Goal: Information Seeking & Learning: Learn about a topic

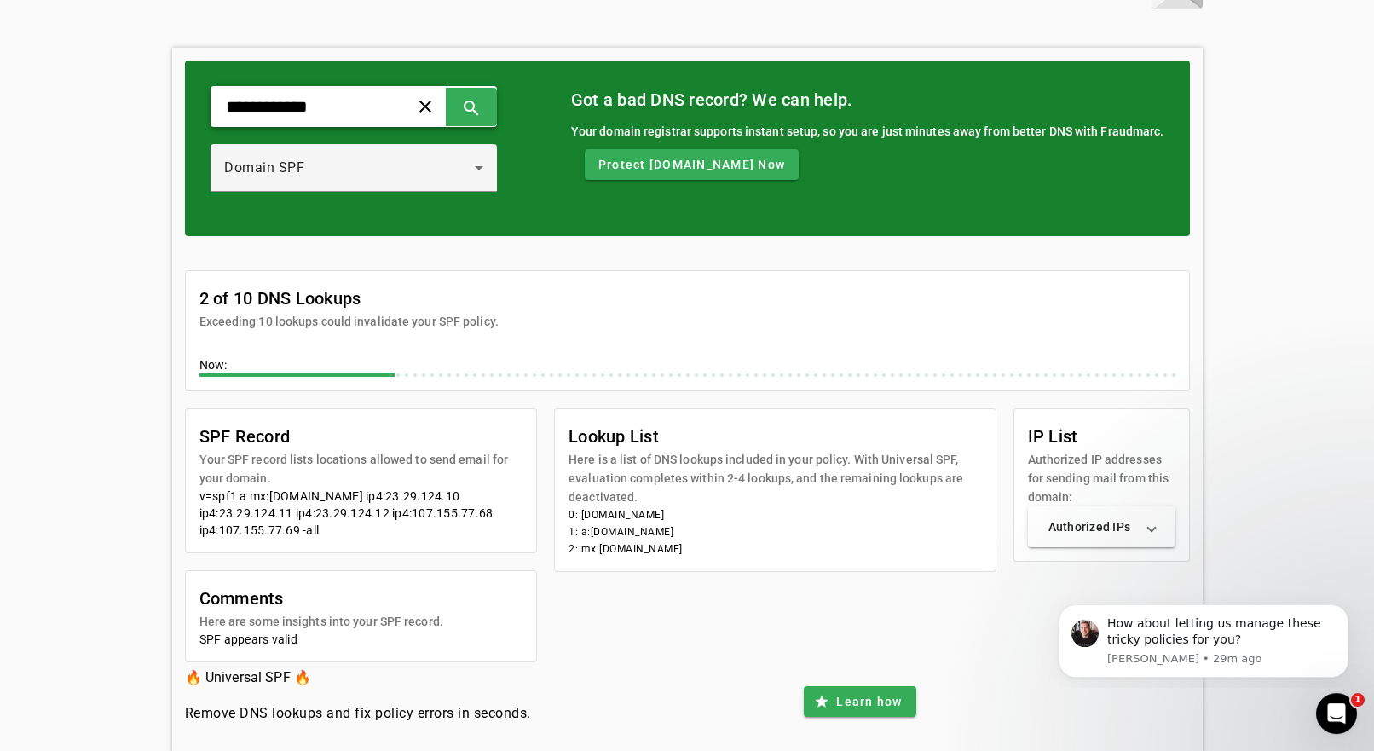
scroll to position [72, 0]
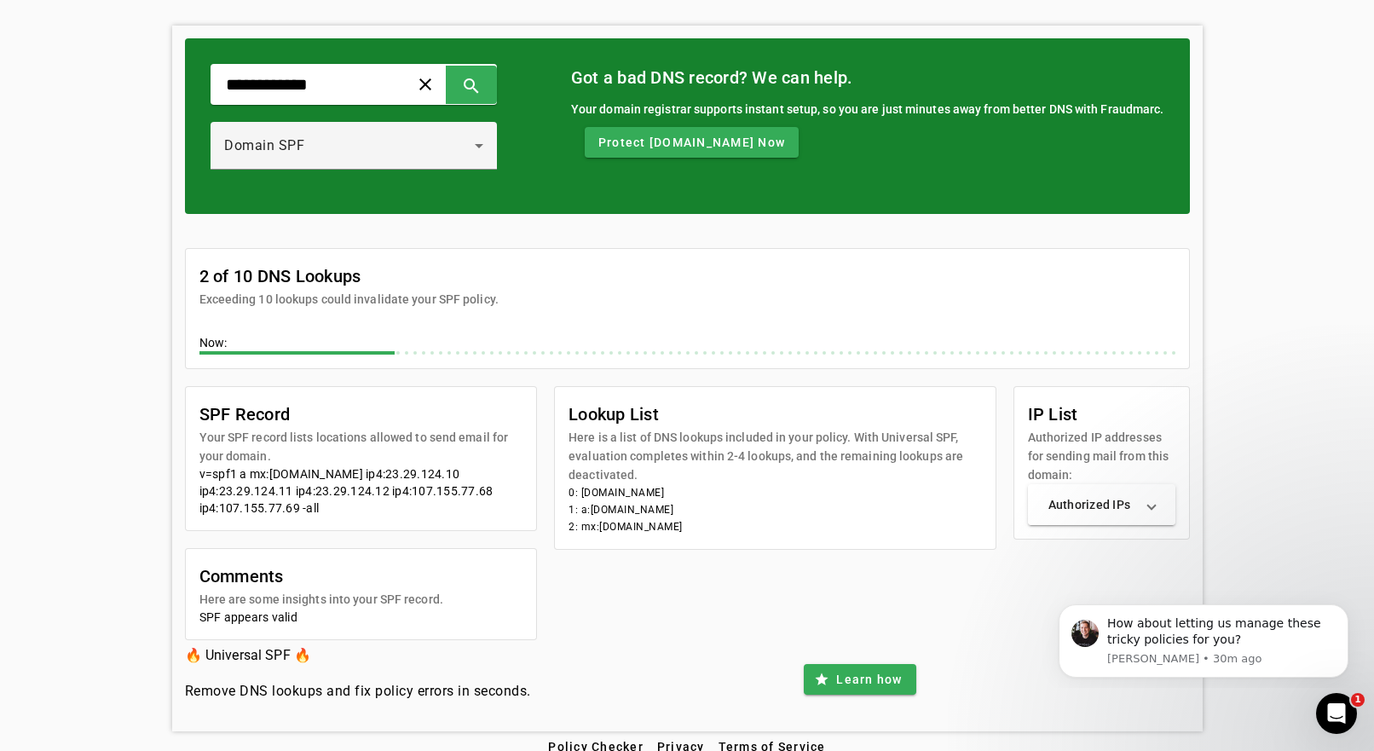
click at [1155, 496] on span at bounding box center [1151, 504] width 7 height 17
click at [1153, 496] on mat-expansion-panel-header "Authorized IPs" at bounding box center [1101, 511] width 147 height 55
click at [1153, 496] on span at bounding box center [1151, 504] width 7 height 17
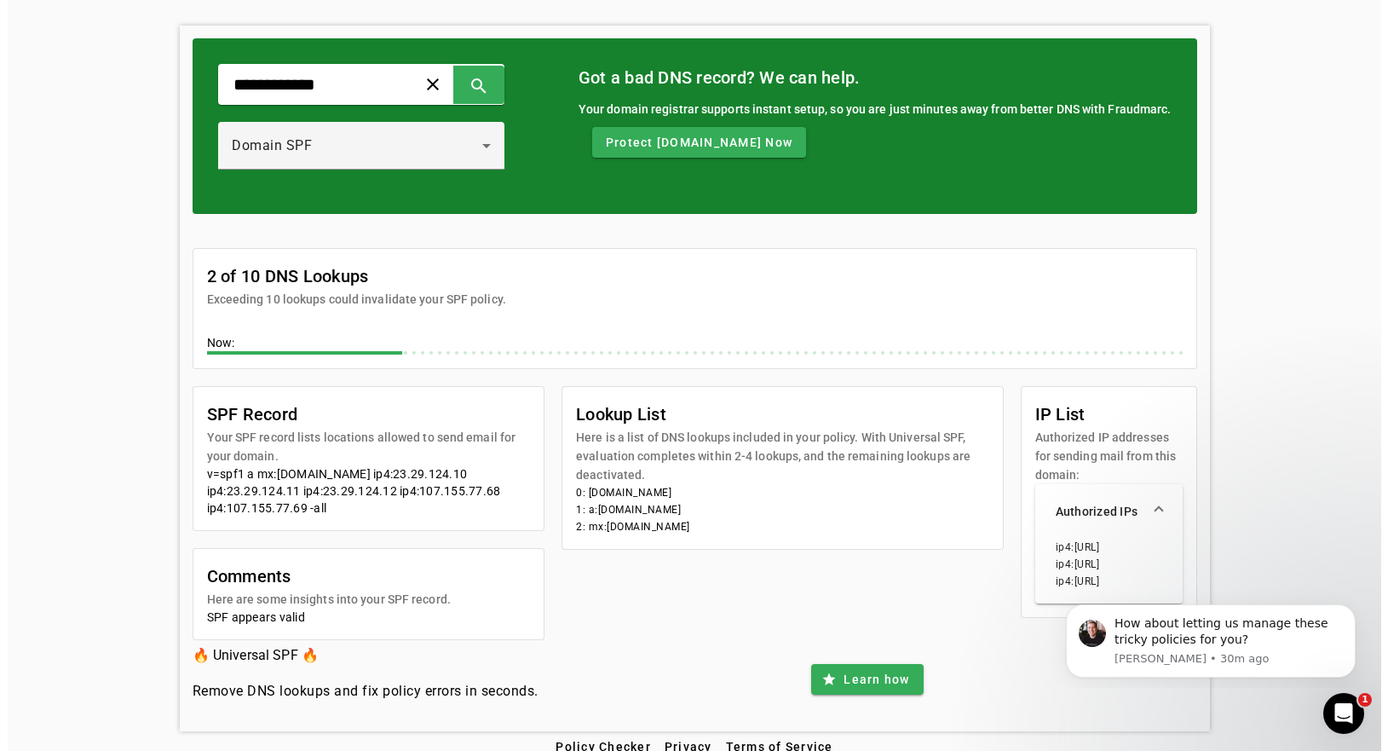
scroll to position [0, 0]
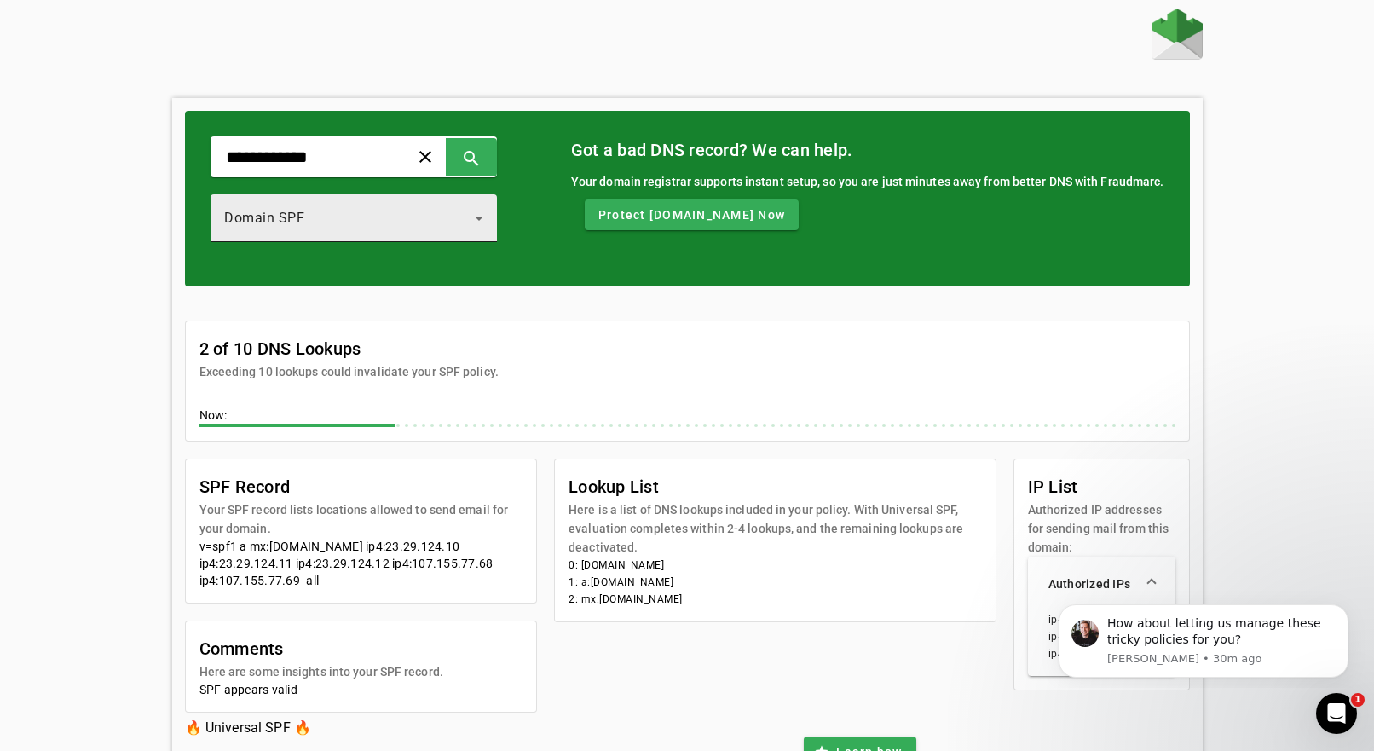
click at [489, 211] on icon at bounding box center [479, 218] width 20 height 20
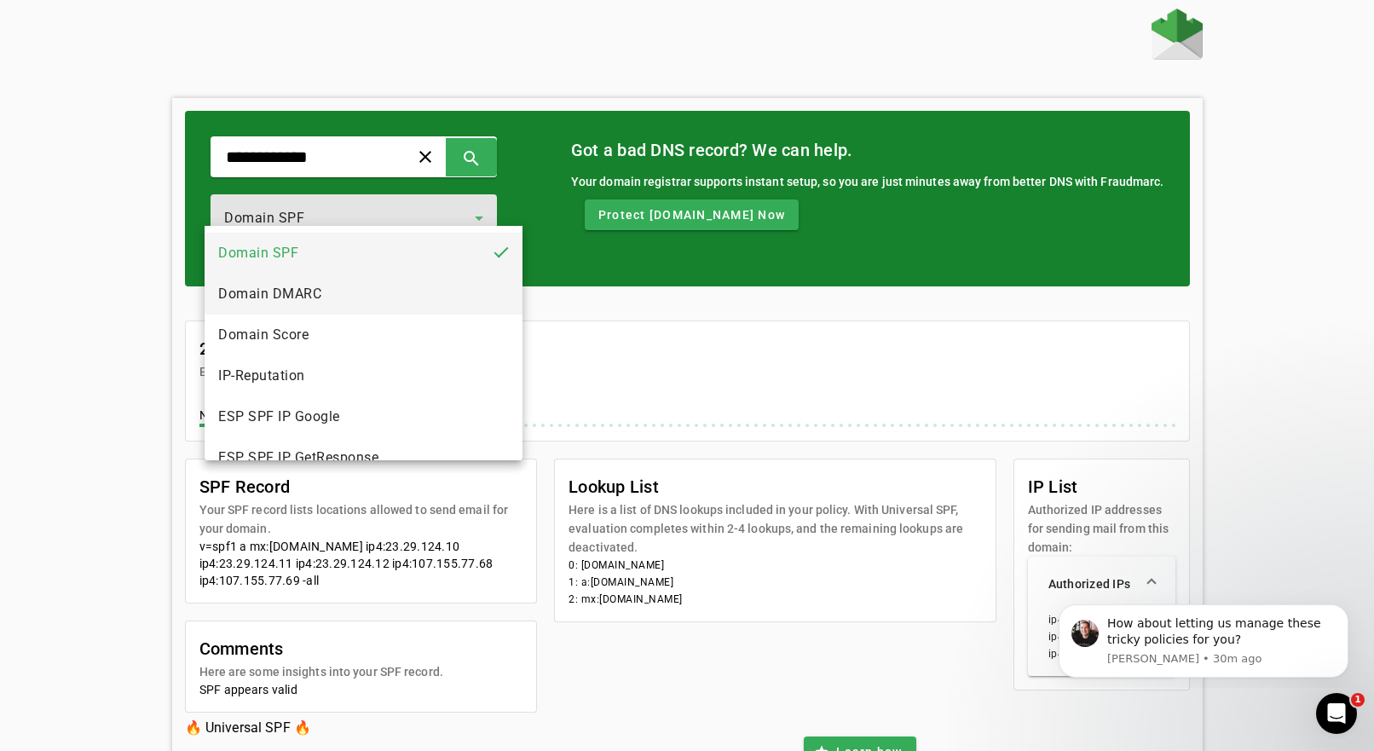
click at [333, 297] on mat-option "Domain DMARC" at bounding box center [364, 294] width 318 height 41
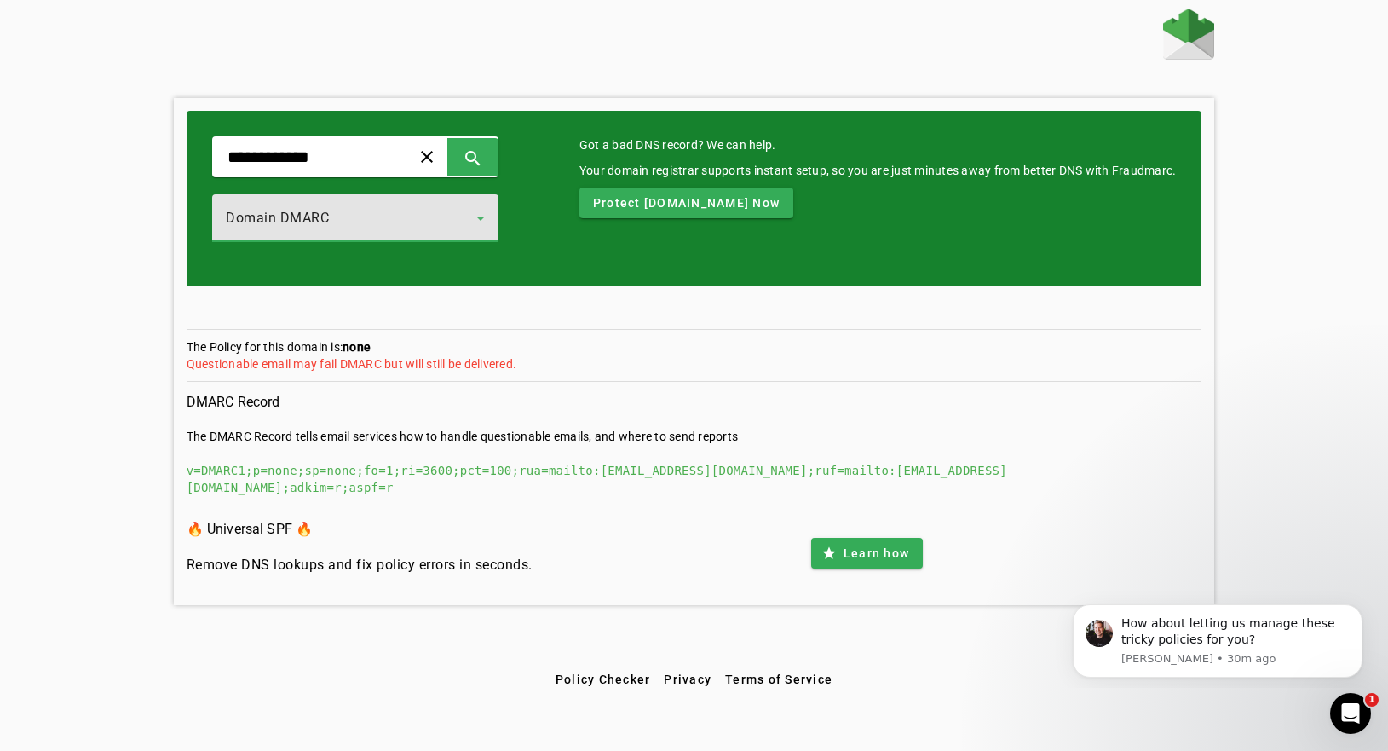
click at [486, 355] on div "Questionable email may fail DMARC but will still be delivered." at bounding box center [695, 363] width 1016 height 17
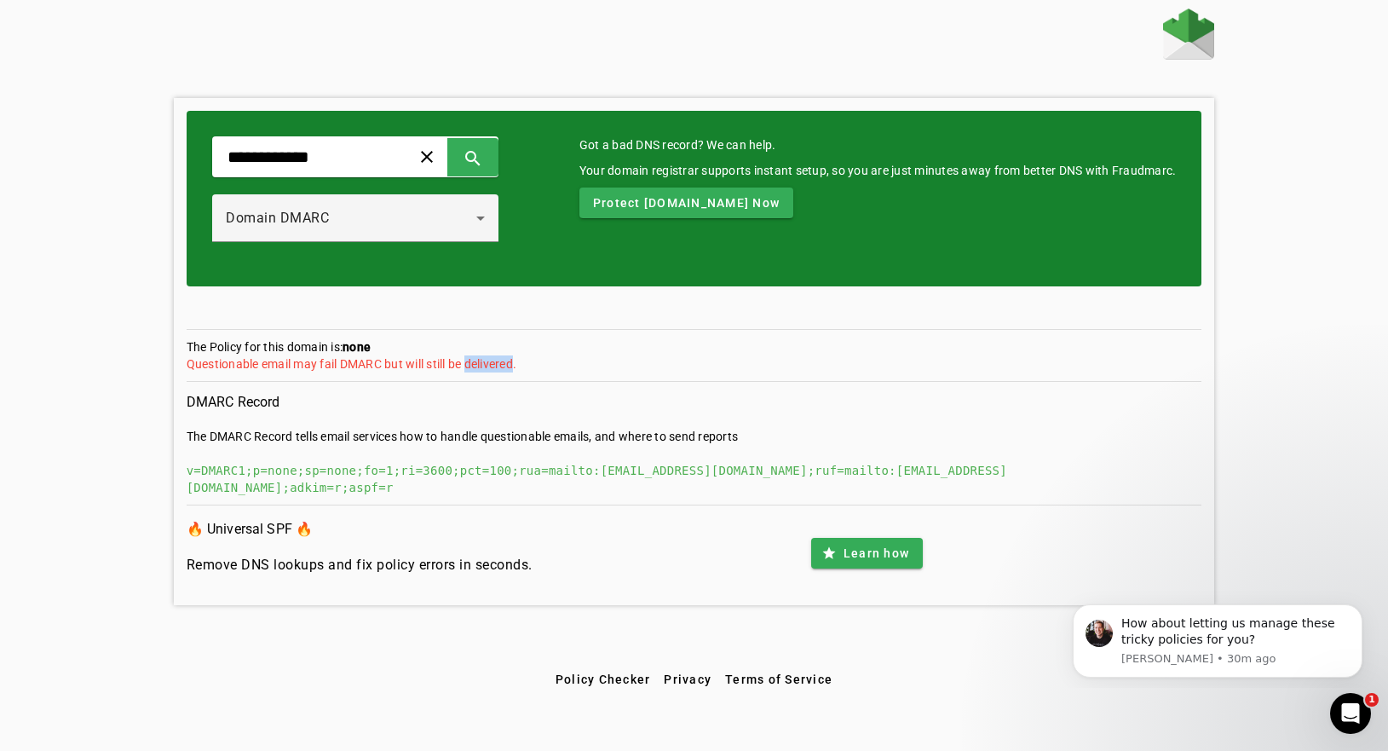
click at [485, 355] on div "Questionable email may fail DMARC but will still be delivered." at bounding box center [695, 363] width 1016 height 17
click at [967, 407] on section "DMARC Record The DMARC Record tells email services how to handle questionable e…" at bounding box center [695, 447] width 1016 height 115
click at [252, 555] on h4 "Remove DNS lookups and fix policy errors in seconds." at bounding box center [360, 565] width 346 height 20
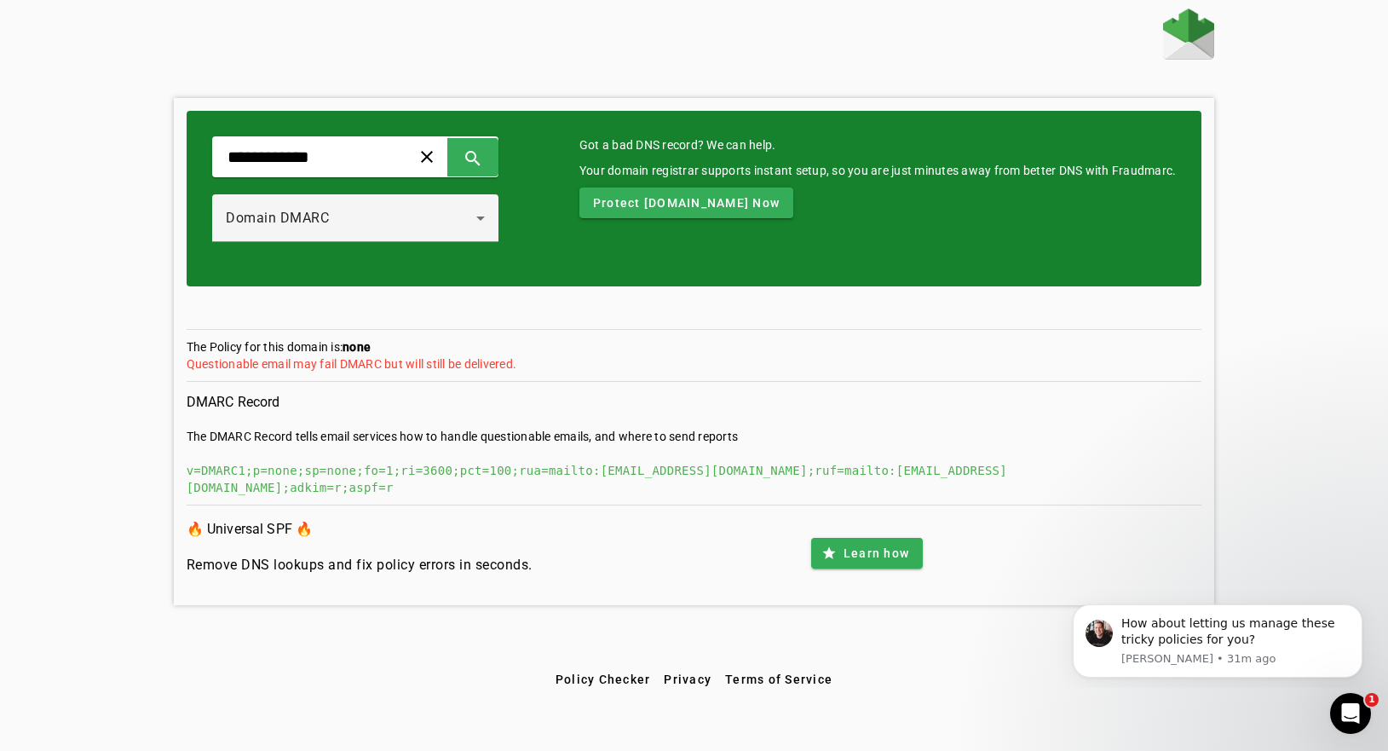
click at [252, 555] on h4 "Remove DNS lookups and fix policy errors in seconds." at bounding box center [360, 565] width 346 height 20
click at [679, 514] on div "🔥 Universal SPF 🔥 Remove DNS lookups and fix policy errors in seconds. star Lea…" at bounding box center [695, 553] width 1016 height 78
click at [887, 545] on span "Learn how" at bounding box center [877, 553] width 66 height 17
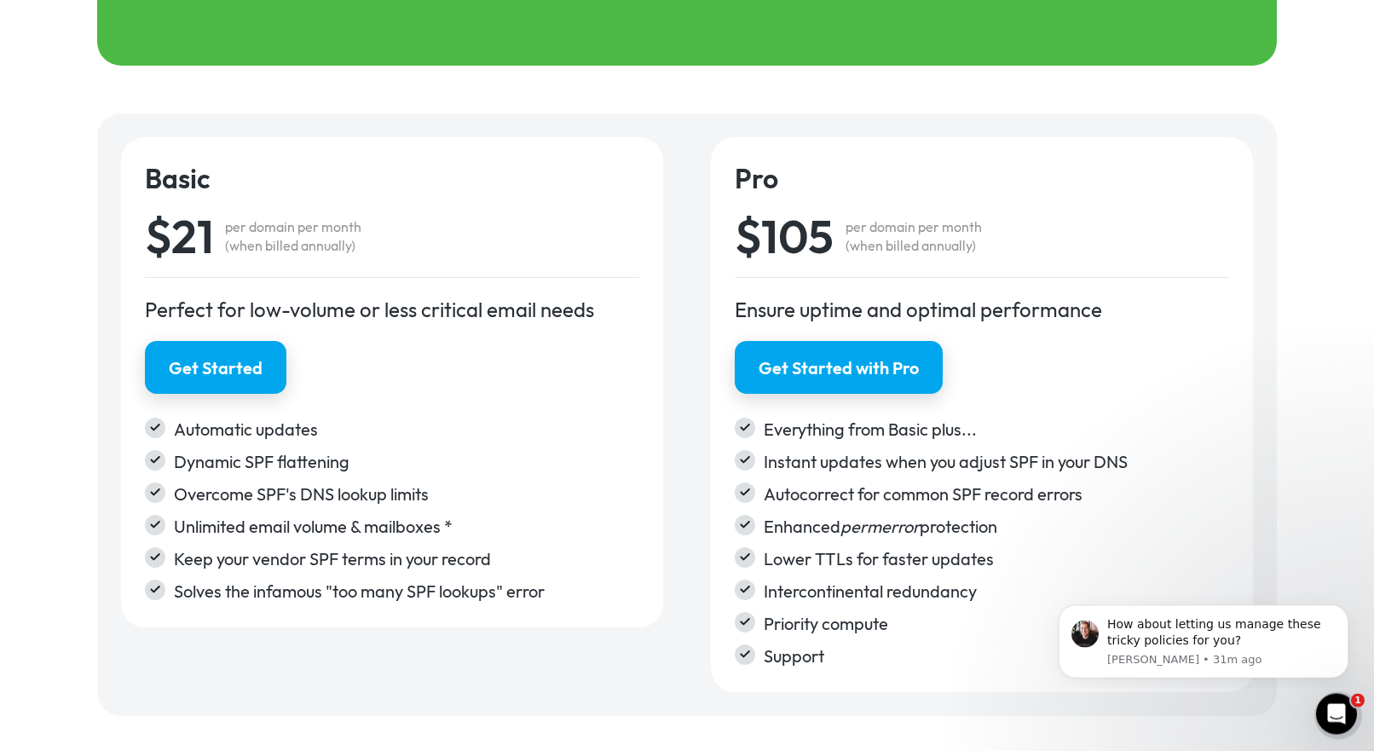
scroll to position [2752, 0]
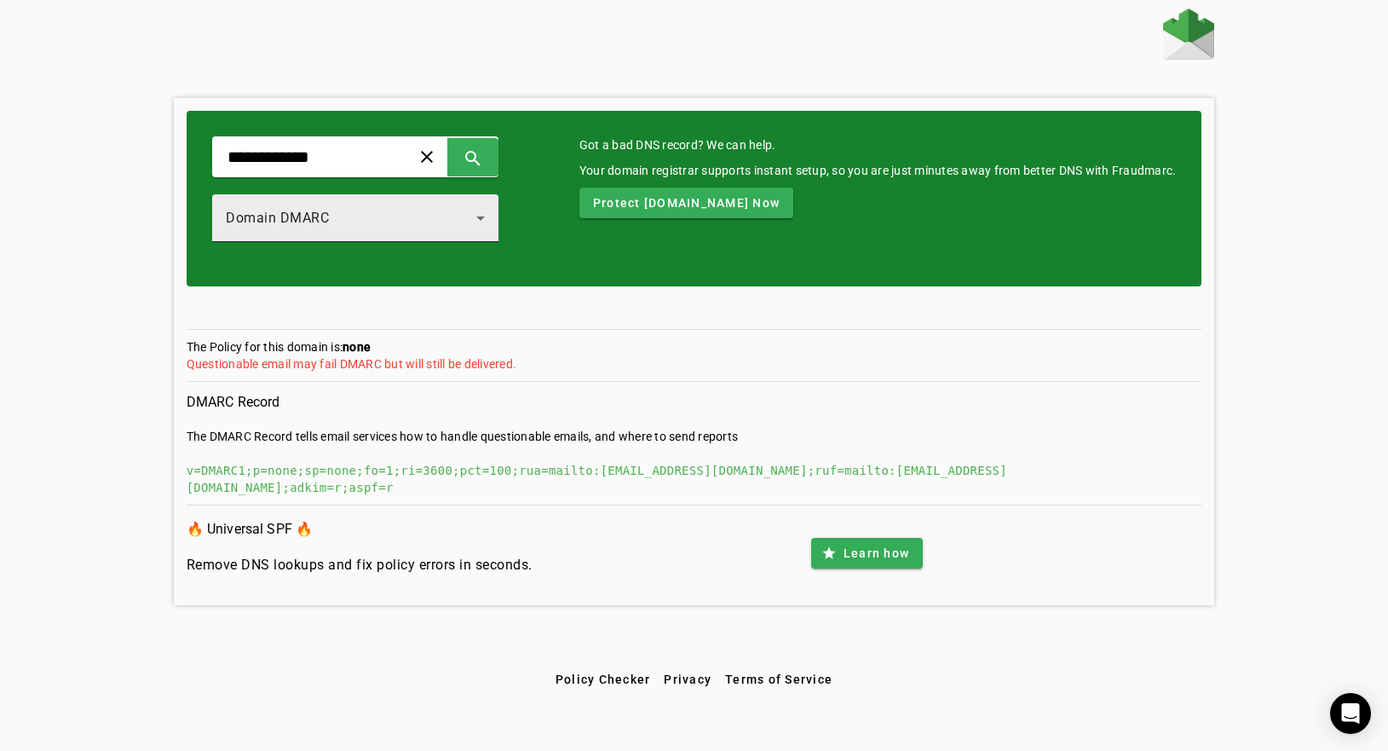
click at [491, 210] on icon at bounding box center [480, 218] width 20 height 20
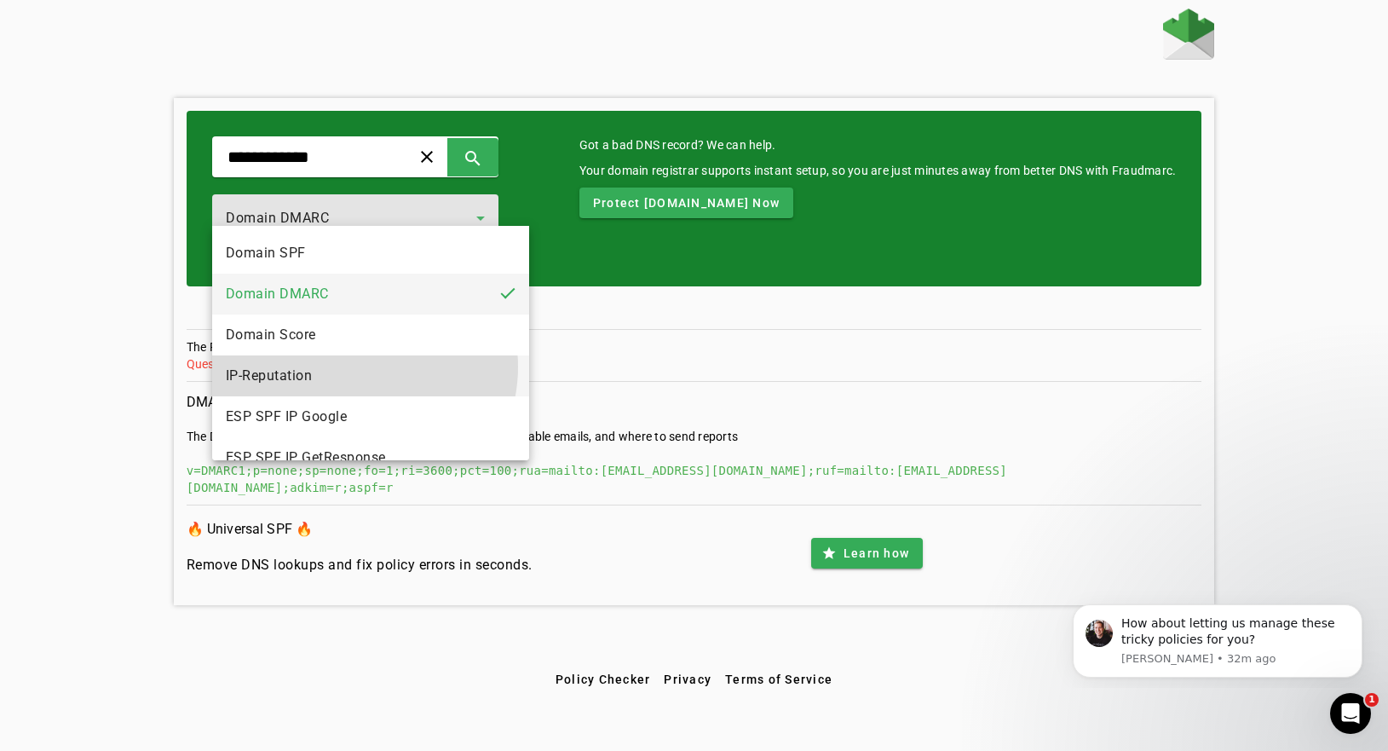
click at [359, 366] on mat-option "IP-Reputation" at bounding box center [371, 375] width 318 height 41
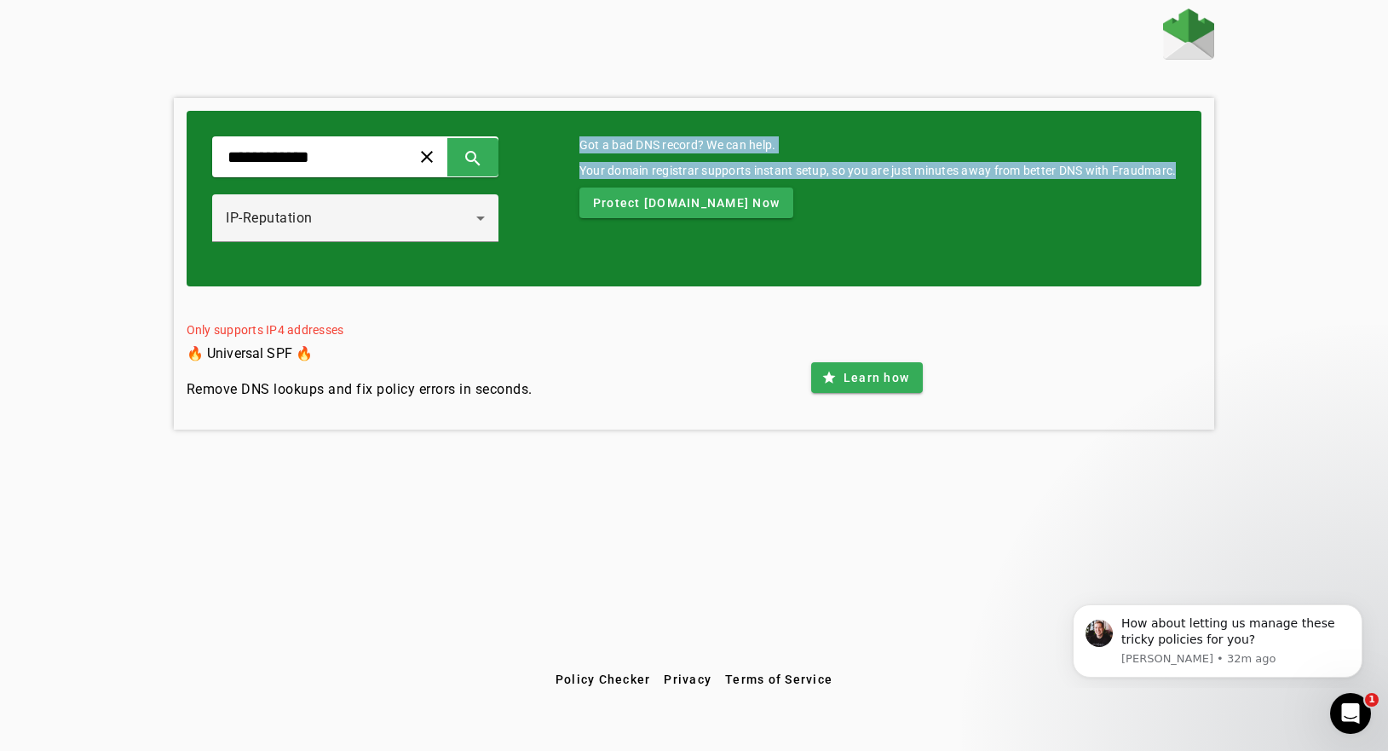
drag, startPoint x: 535, startPoint y: 374, endPoint x: 174, endPoint y: 266, distance: 377.2
click at [174, 266] on div "**********" at bounding box center [694, 263] width 1041 height 331
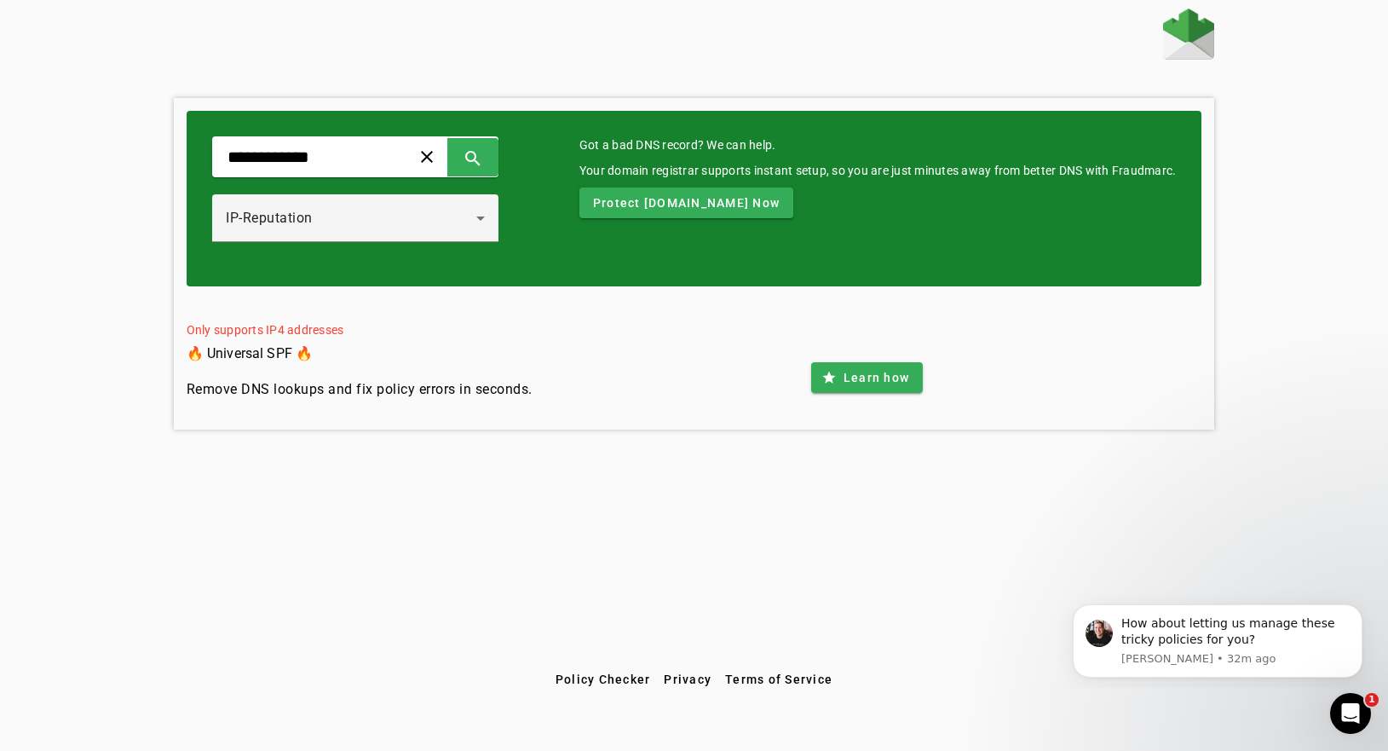
click at [593, 419] on div "**********" at bounding box center [694, 336] width 1388 height 655
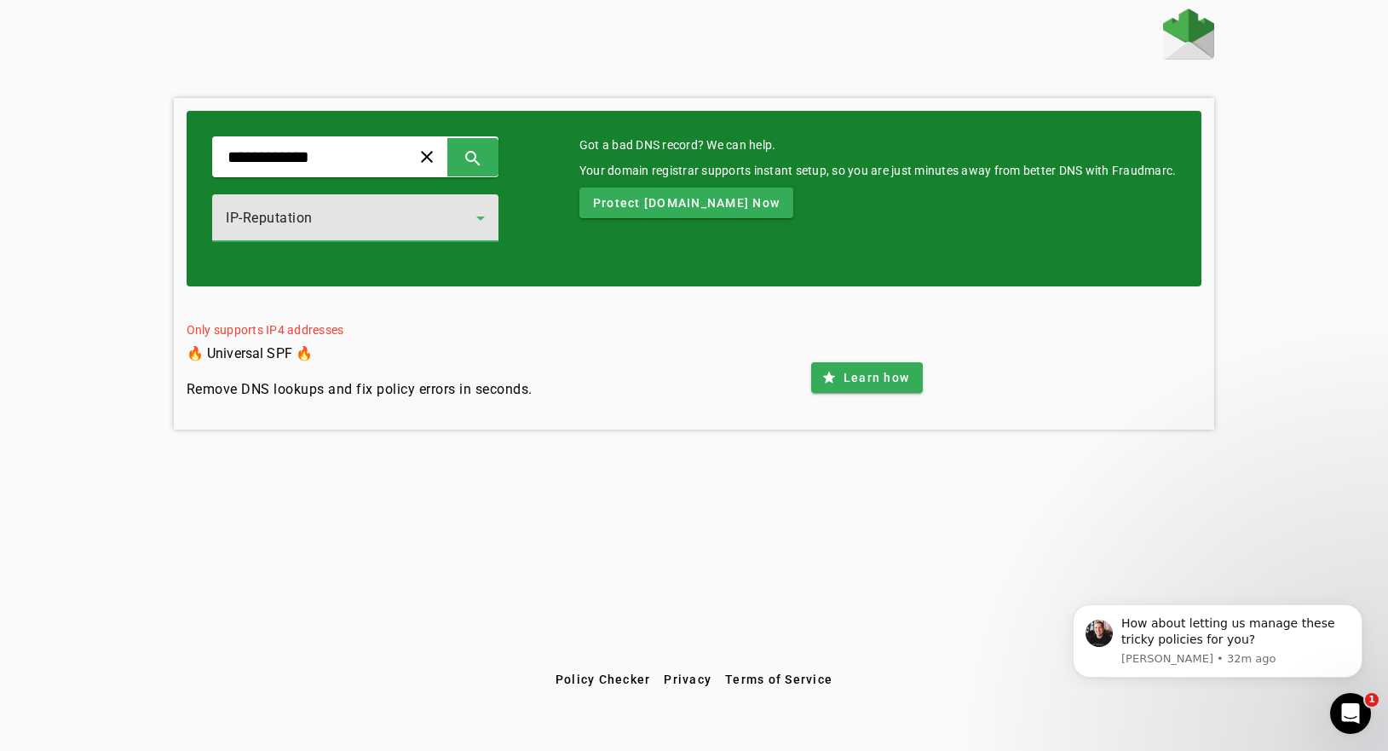
click at [491, 208] on icon at bounding box center [480, 218] width 20 height 20
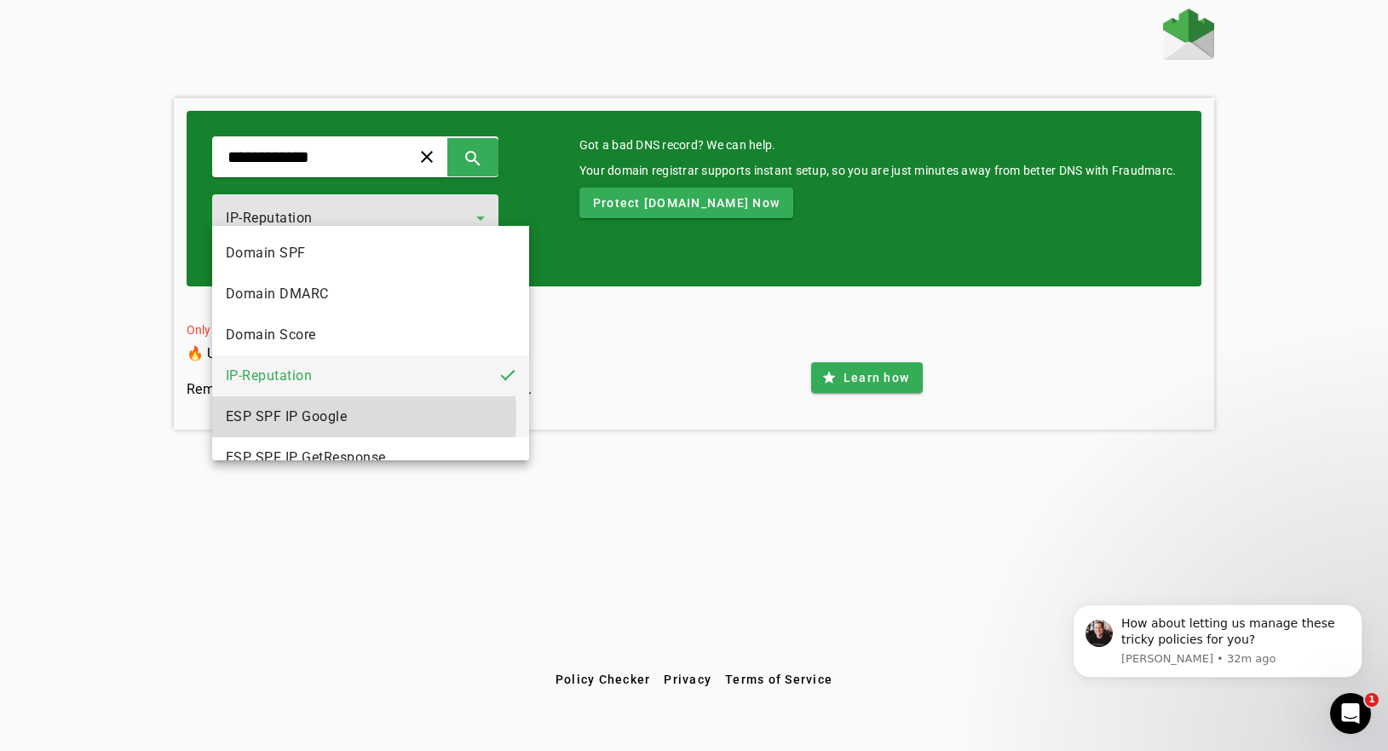
click at [331, 417] on span "ESP SPF IP Google" at bounding box center [287, 416] width 122 height 20
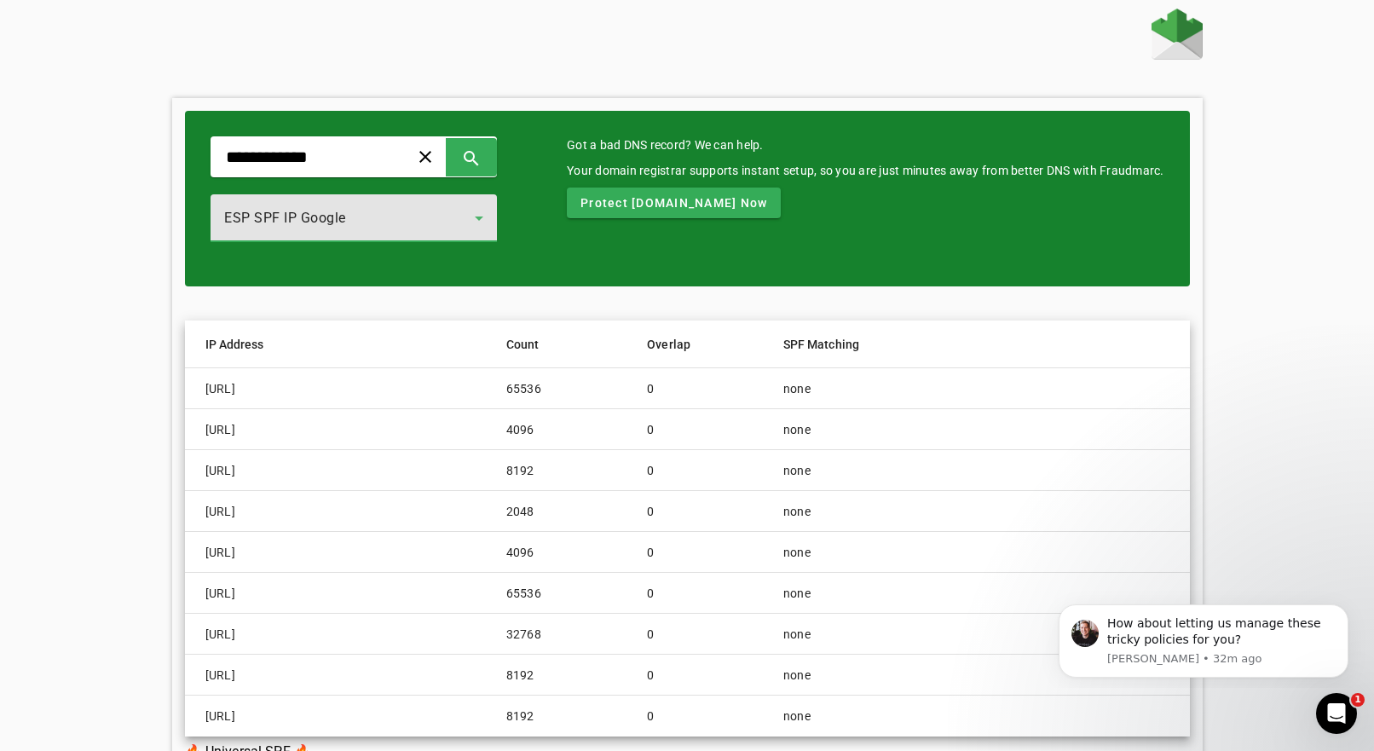
click at [489, 210] on icon at bounding box center [479, 218] width 20 height 20
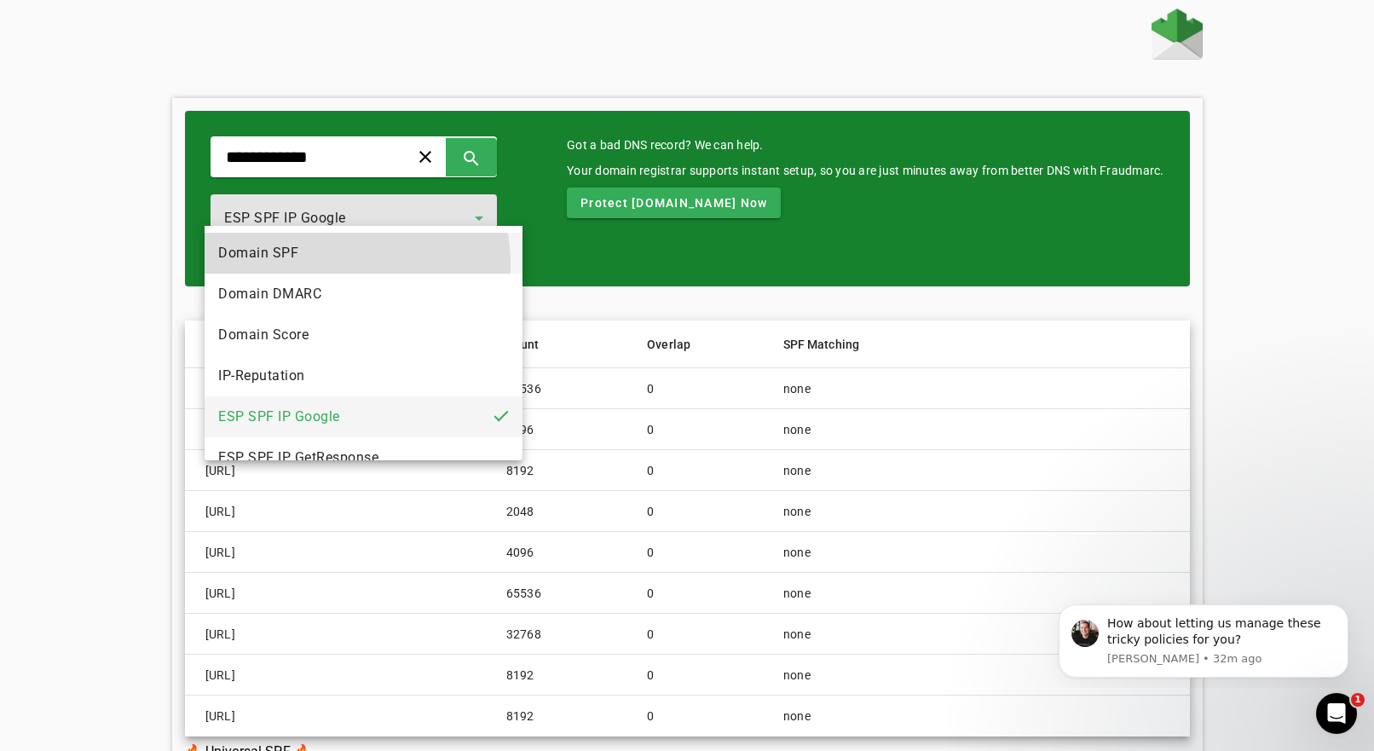
click at [334, 264] on mat-option "Domain SPF" at bounding box center [364, 253] width 318 height 41
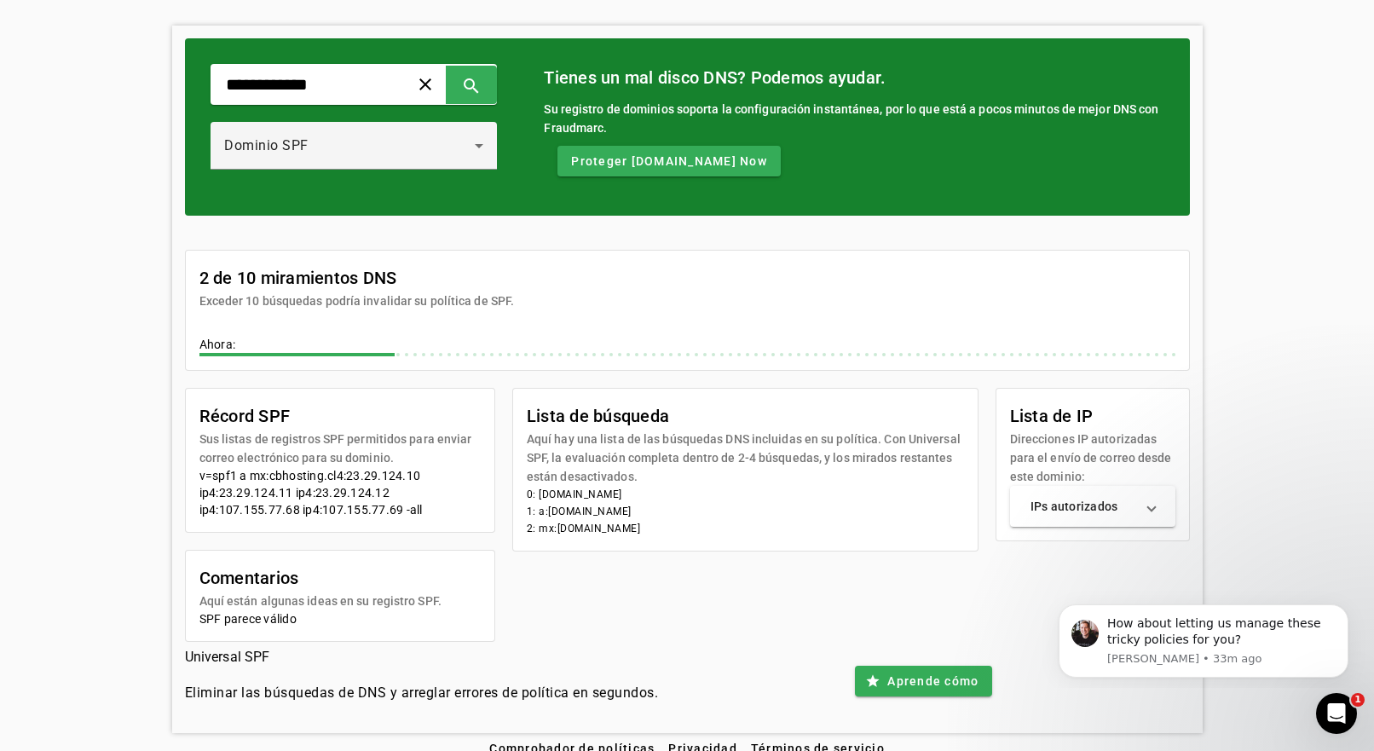
scroll to position [91, 0]
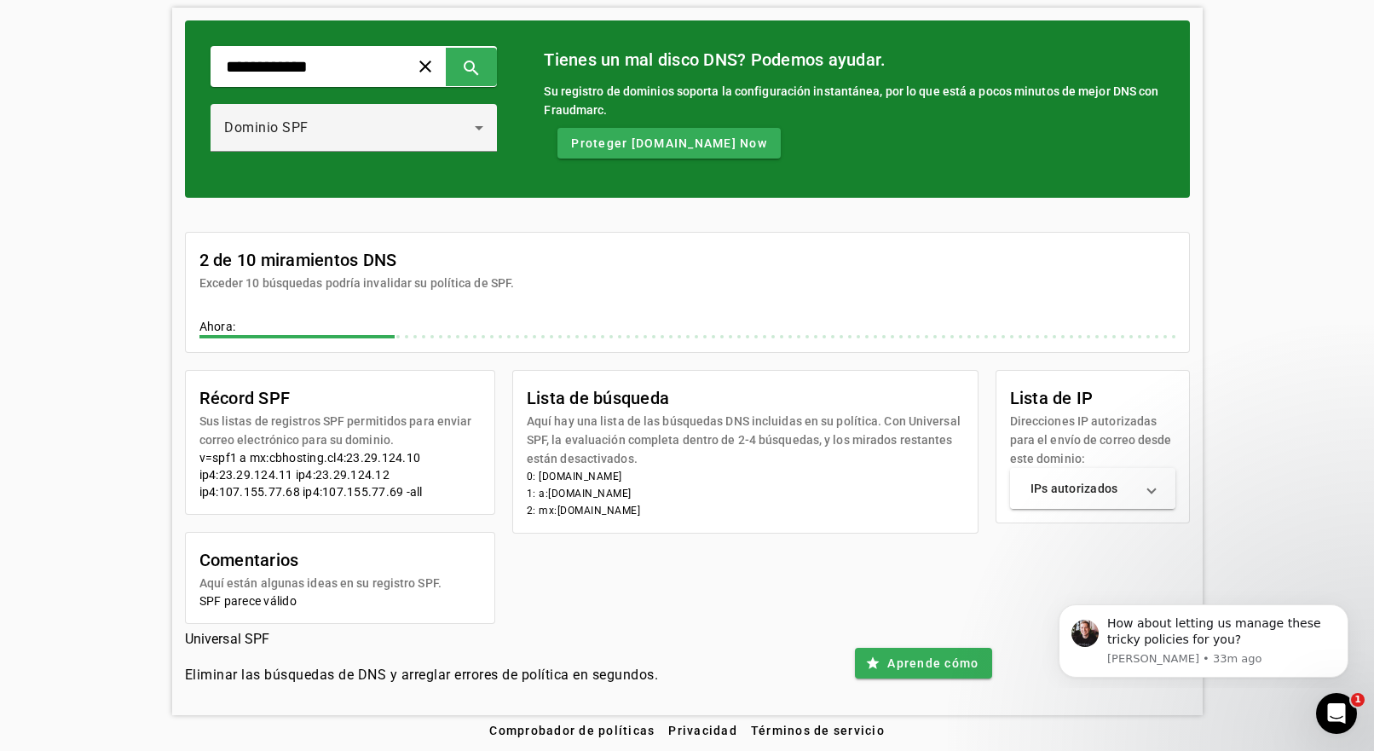
click at [1155, 493] on span at bounding box center [1151, 488] width 7 height 17
click at [983, 663] on span at bounding box center [923, 663] width 137 height 41
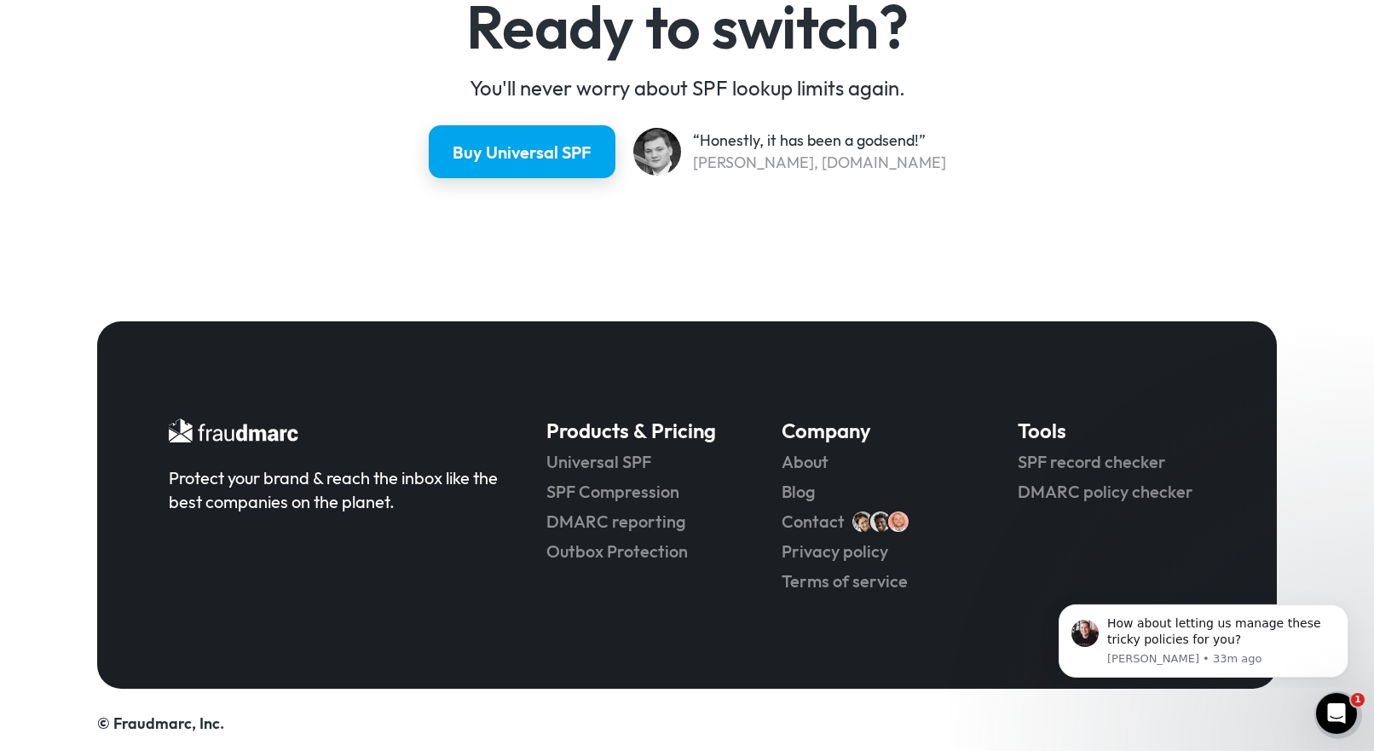
scroll to position [4573, 0]
